Goal: Information Seeking & Learning: Learn about a topic

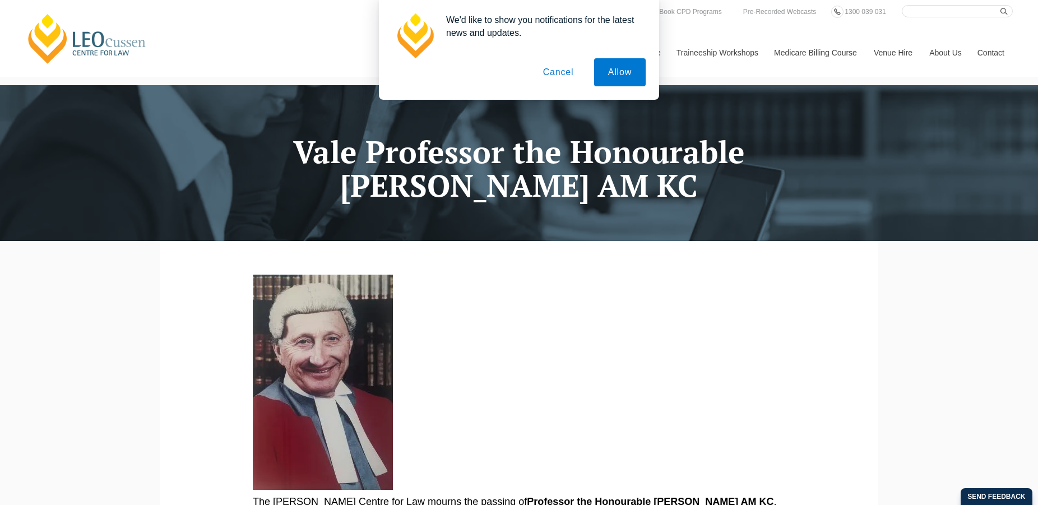
click at [557, 69] on button "Cancel" at bounding box center [558, 72] width 59 height 28
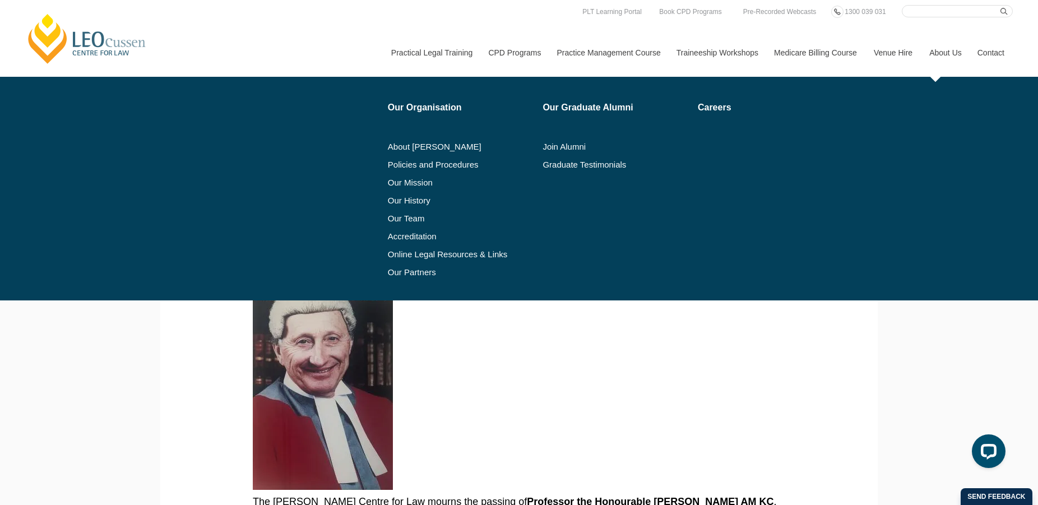
click at [943, 53] on link "About Us" at bounding box center [944, 53] width 48 height 48
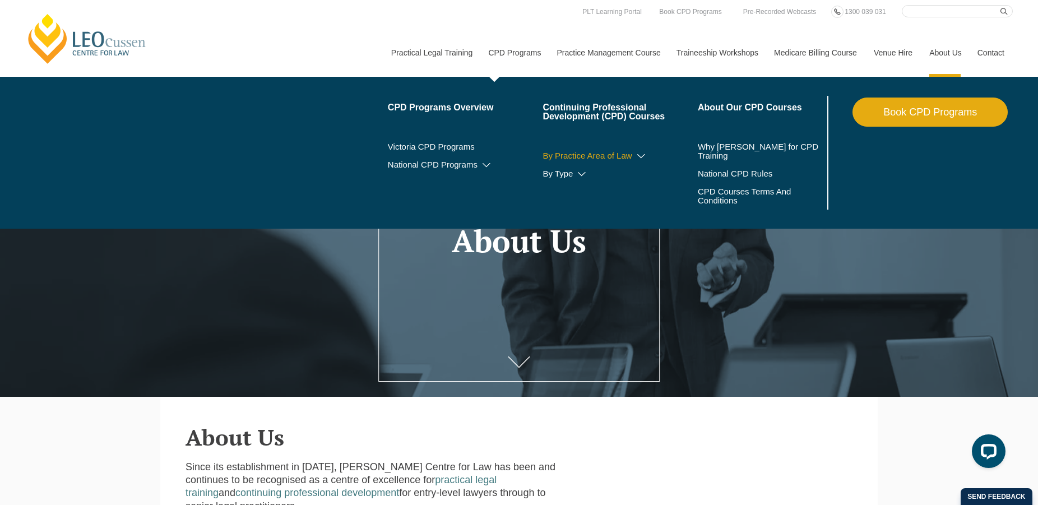
click at [642, 158] on icon at bounding box center [640, 156] width 11 height 8
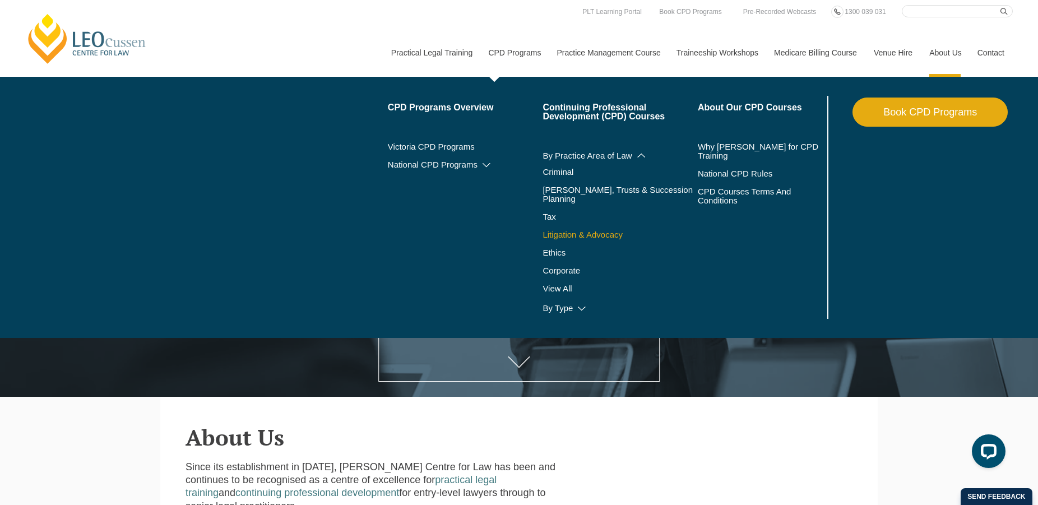
click at [565, 231] on link "Litigation & Advocacy" at bounding box center [619, 234] width 155 height 9
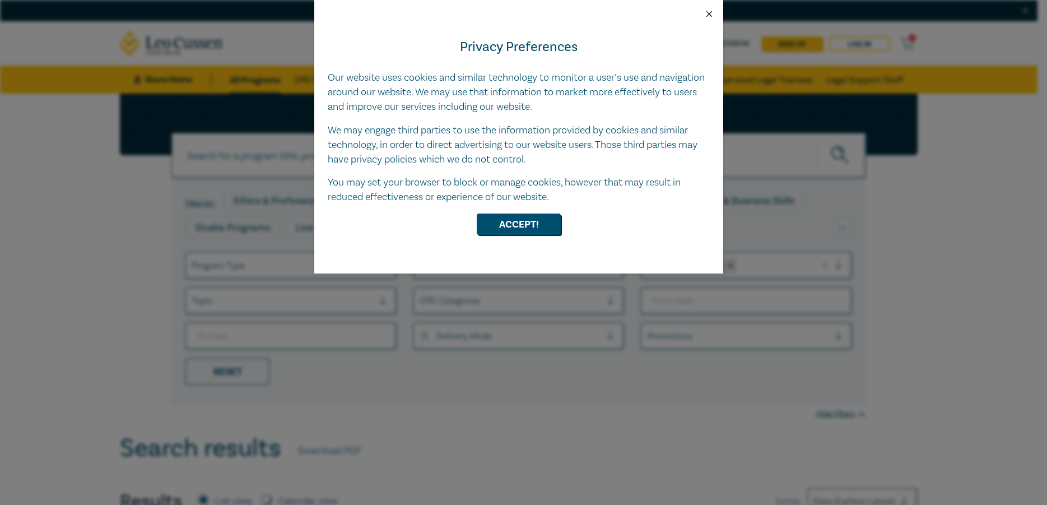
click at [708, 15] on button "Close" at bounding box center [709, 14] width 10 height 10
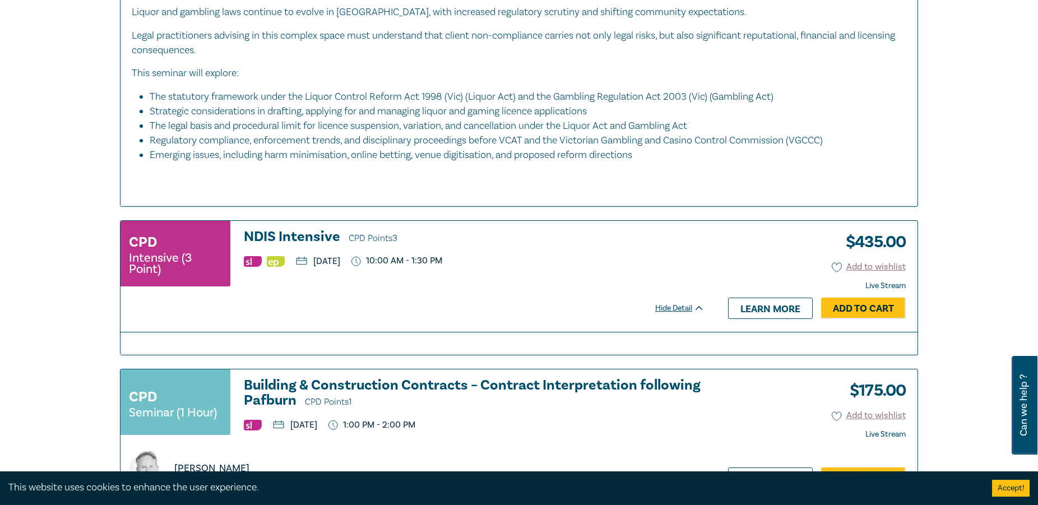
scroll to position [1543, 0]
